Goal: Navigation & Orientation: Go to known website

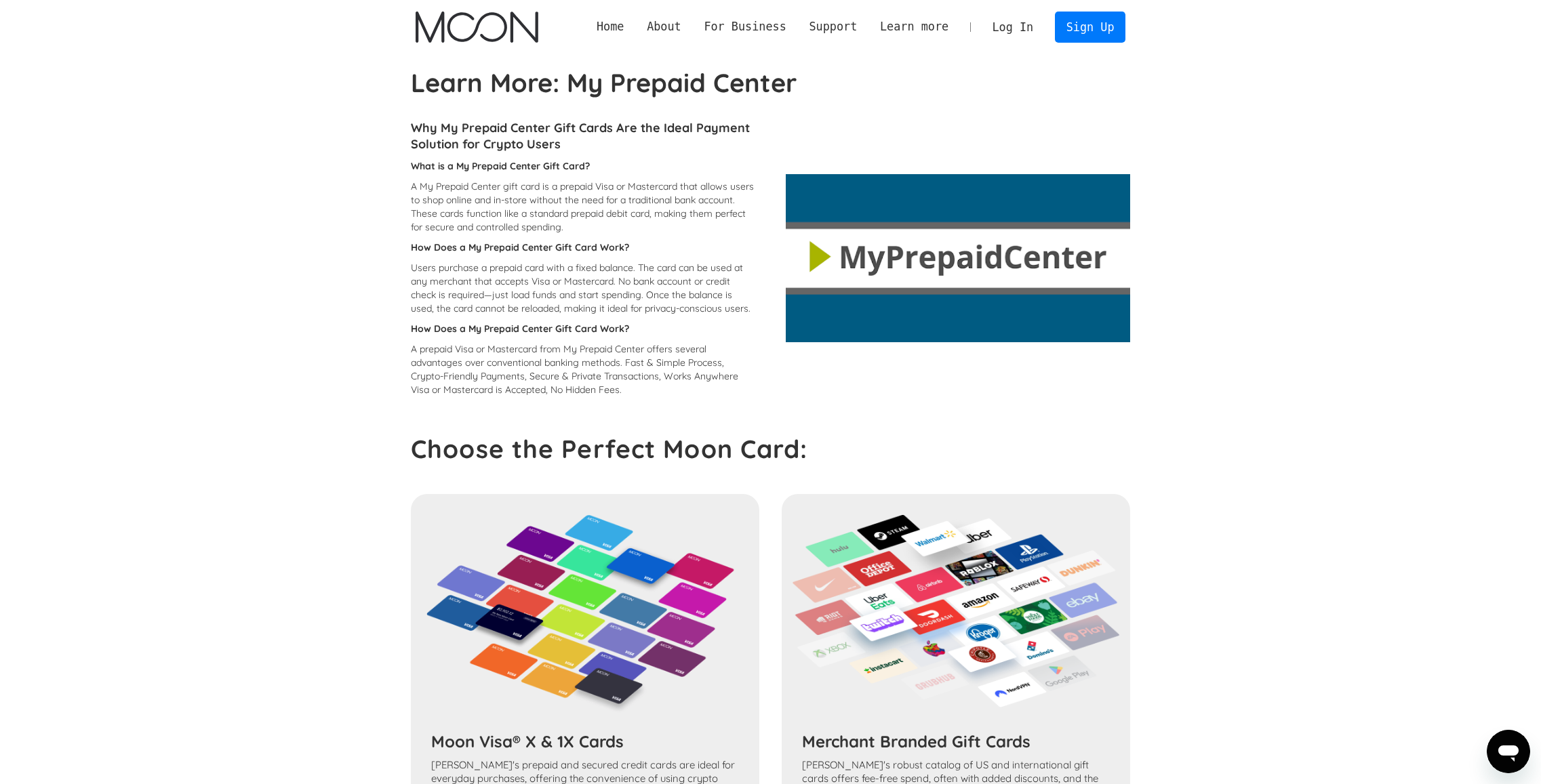
click at [521, 29] on img "home" at bounding box center [477, 27] width 123 height 31
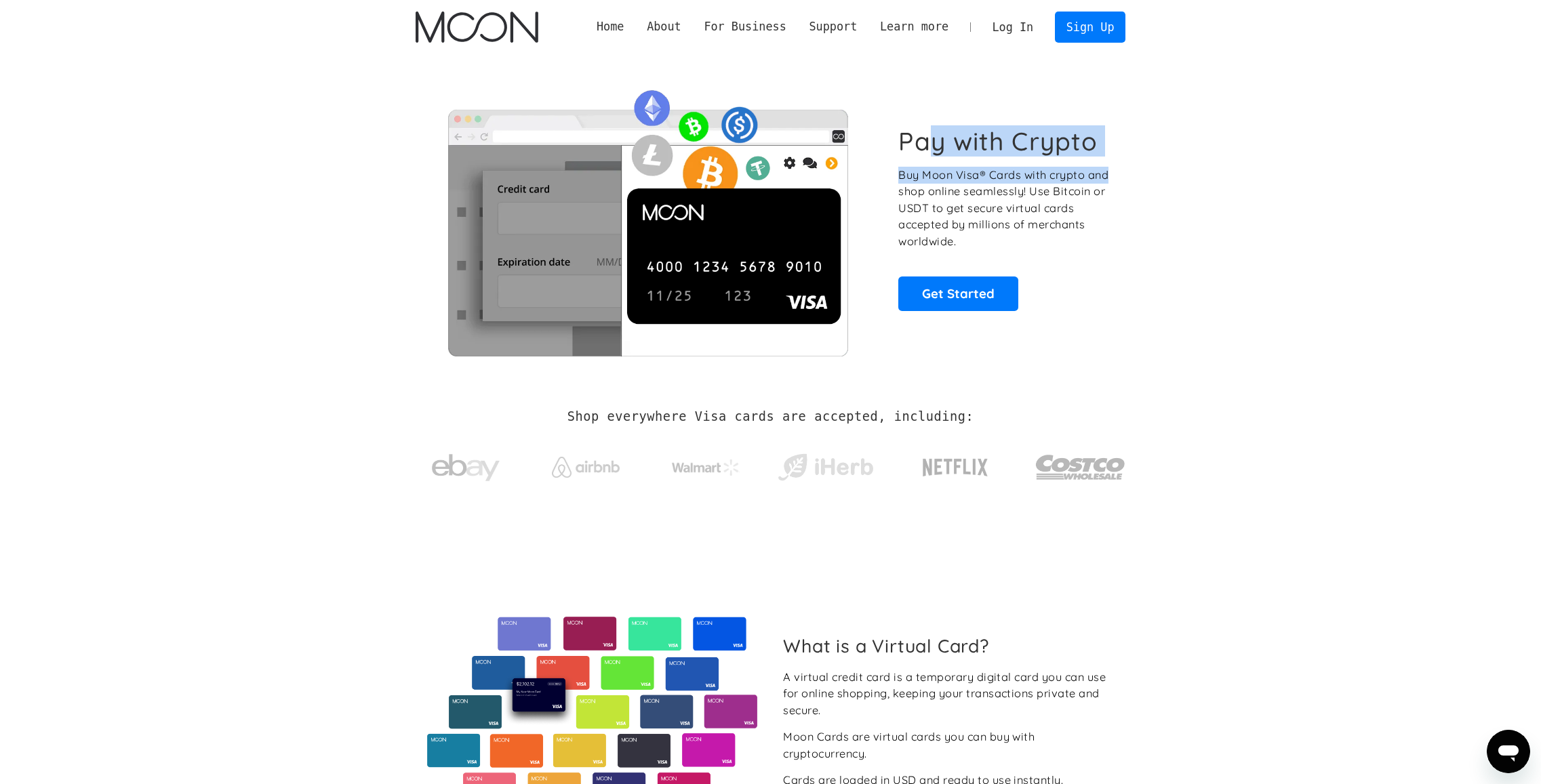
drag, startPoint x: 1122, startPoint y: 147, endPoint x: 926, endPoint y: 142, distance: 196.1
click at [926, 142] on div "Pay with Crypto Buy Moon Visa® Cards with crypto and shop online seamlessly! Us…" at bounding box center [770, 218] width 710 height 275
click at [1146, 169] on section "Pay with Crypto Buy Moon Visa® Cards with crypto and shop online seamlessly! Us…" at bounding box center [770, 219] width 1541 height 329
drag, startPoint x: 1094, startPoint y: 174, endPoint x: 910, endPoint y: 185, distance: 184.3
click at [910, 185] on div "Pay with Crypto Buy Moon Visa® Cards with crypto and shop online seamlessly! Us…" at bounding box center [770, 219] width 750 height 329
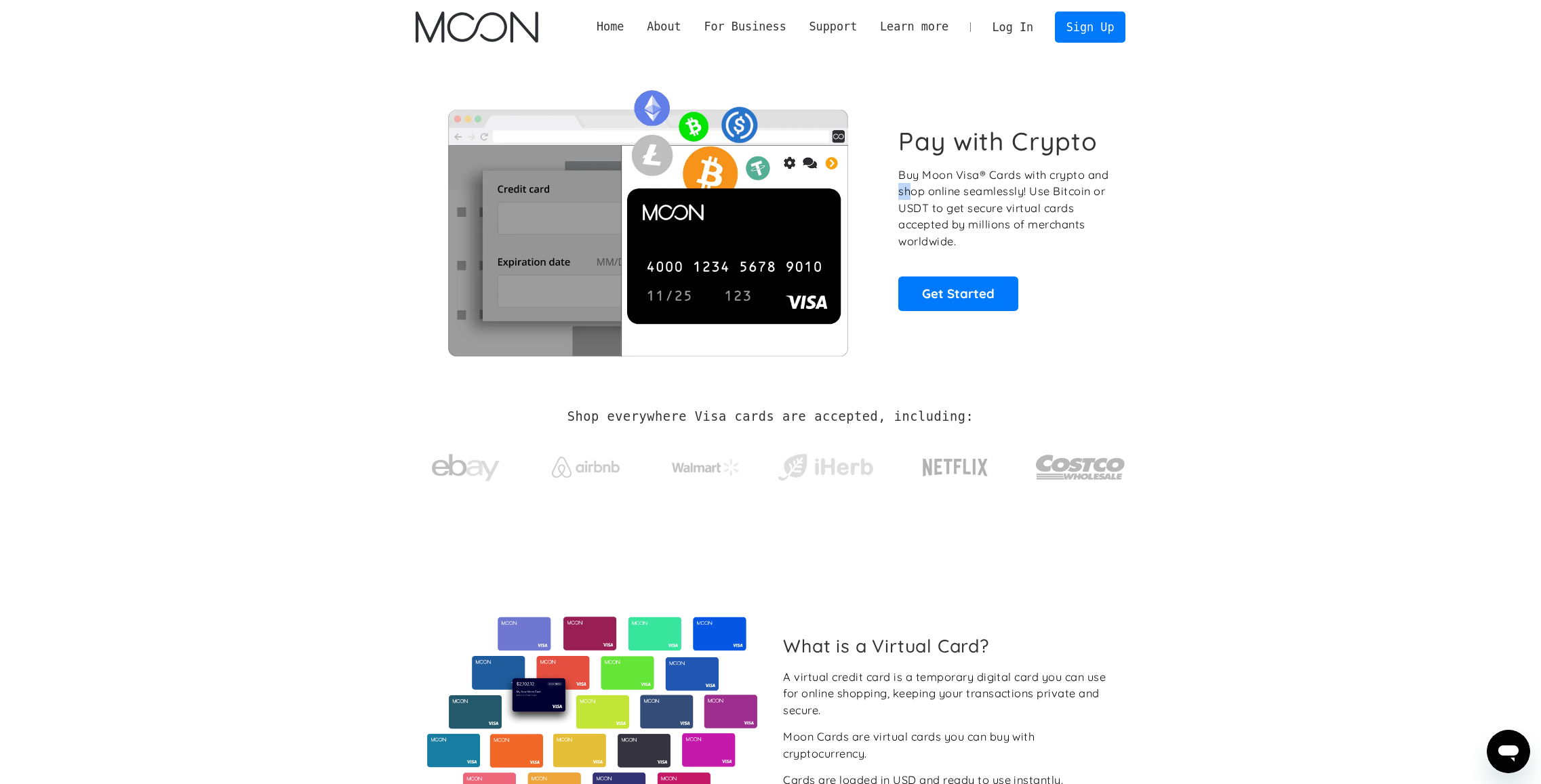
click at [910, 185] on p "Buy Moon Visa® Cards with crypto and shop online seamlessly! Use Bitcoin or USD…" at bounding box center [1004, 208] width 212 height 83
